Goal: Browse casually

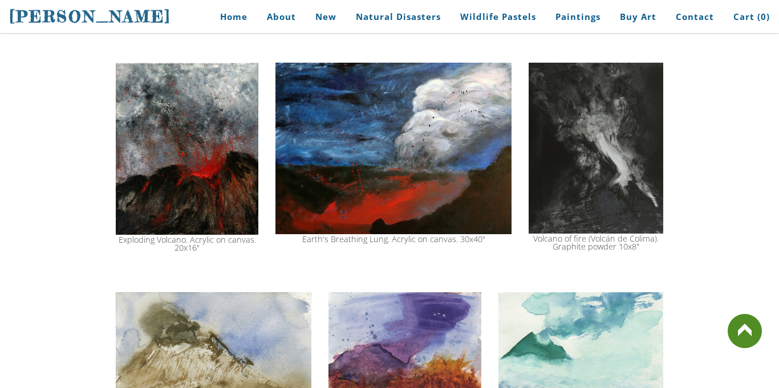
scroll to position [1066, 0]
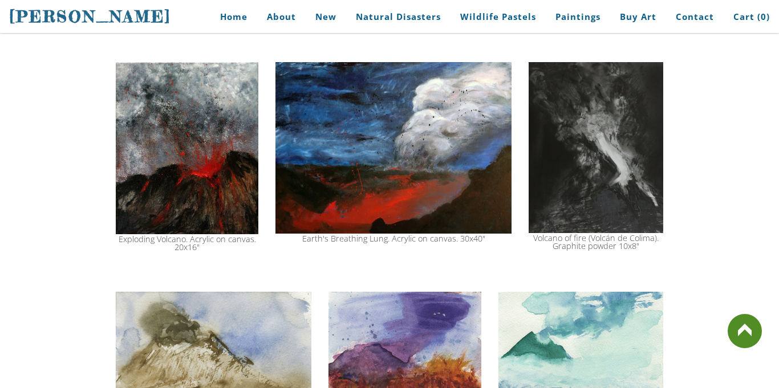
click at [212, 213] on img at bounding box center [187, 148] width 143 height 172
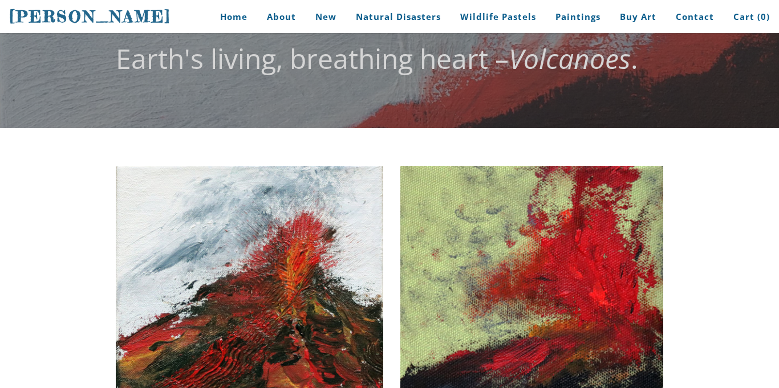
scroll to position [68, 0]
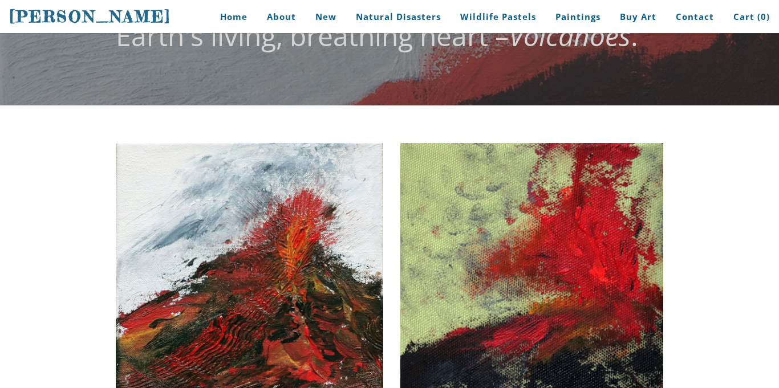
click at [401, 338] on img at bounding box center [531, 272] width 263 height 259
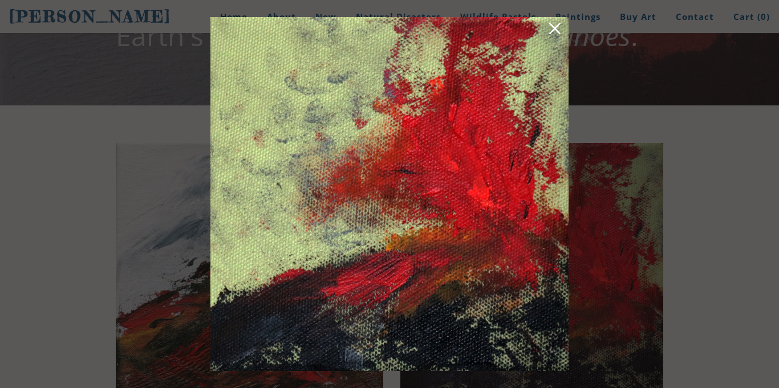
click at [555, 25] on link at bounding box center [555, 31] width 16 height 18
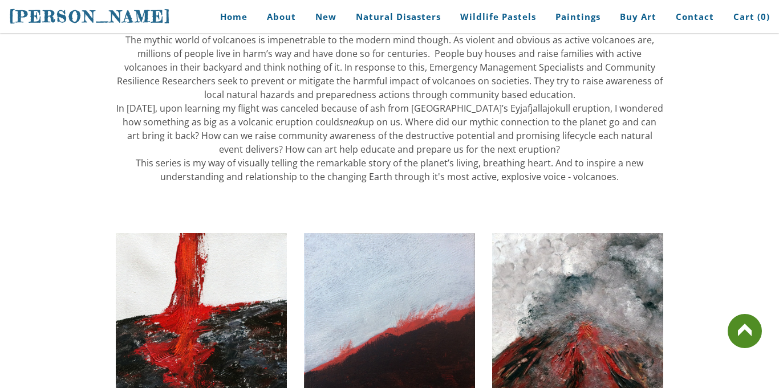
scroll to position [684, 0]
